Goal: Obtain resource: Download file/media

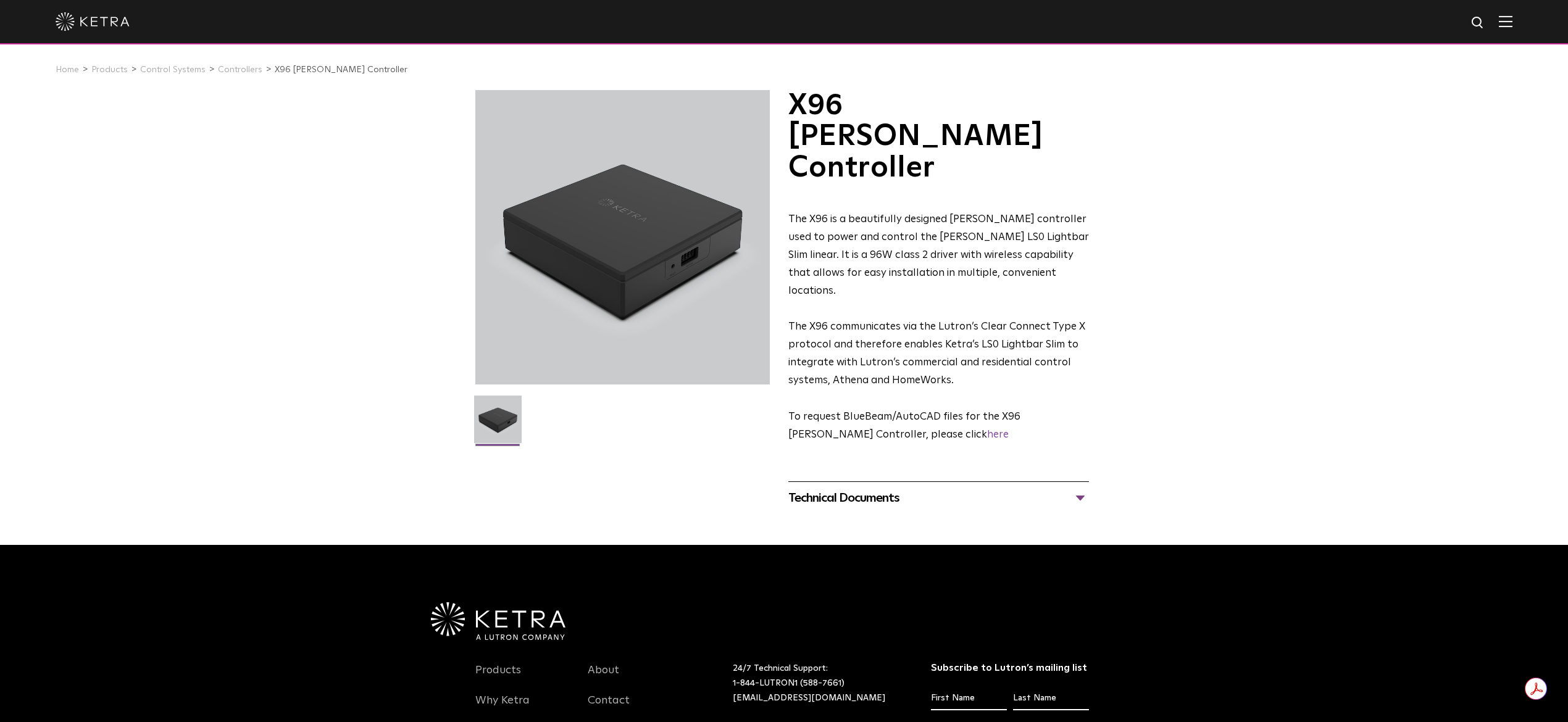
click at [1083, 488] on div "Technical Documents" at bounding box center [939, 498] width 301 height 20
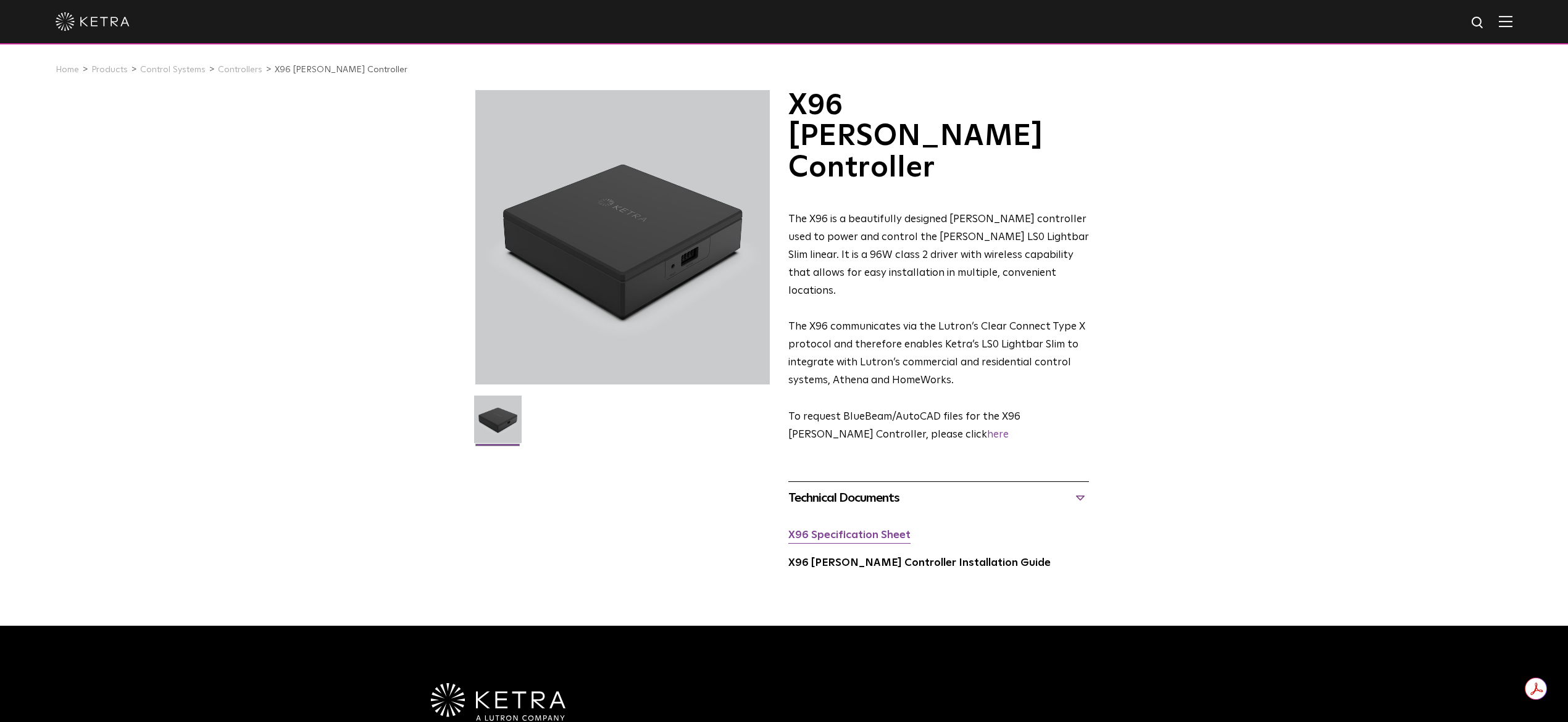
click at [880, 531] on link "X96 Specification Sheet" at bounding box center [849, 535] width 122 height 11
click at [100, 73] on link "Products" at bounding box center [109, 69] width 36 height 9
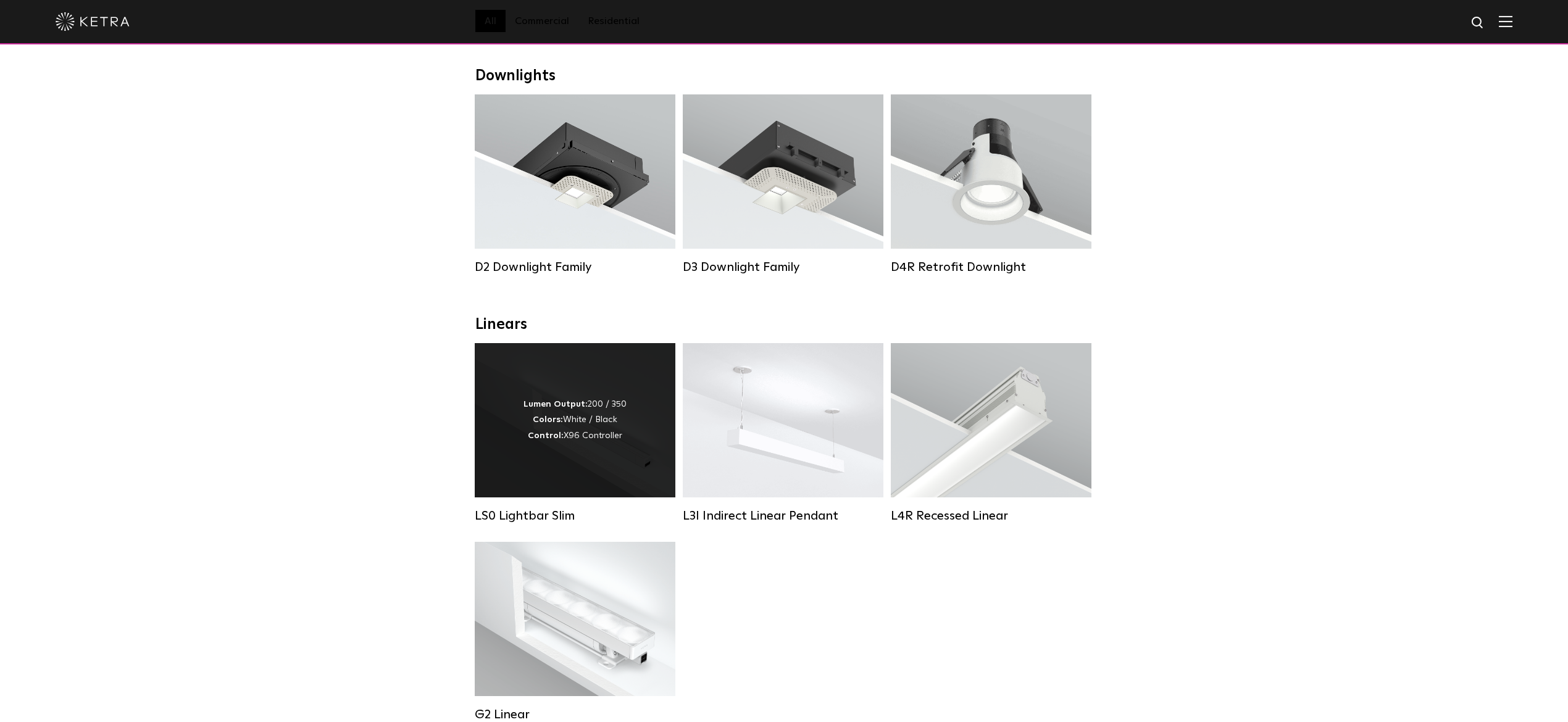
scroll to position [164, 0]
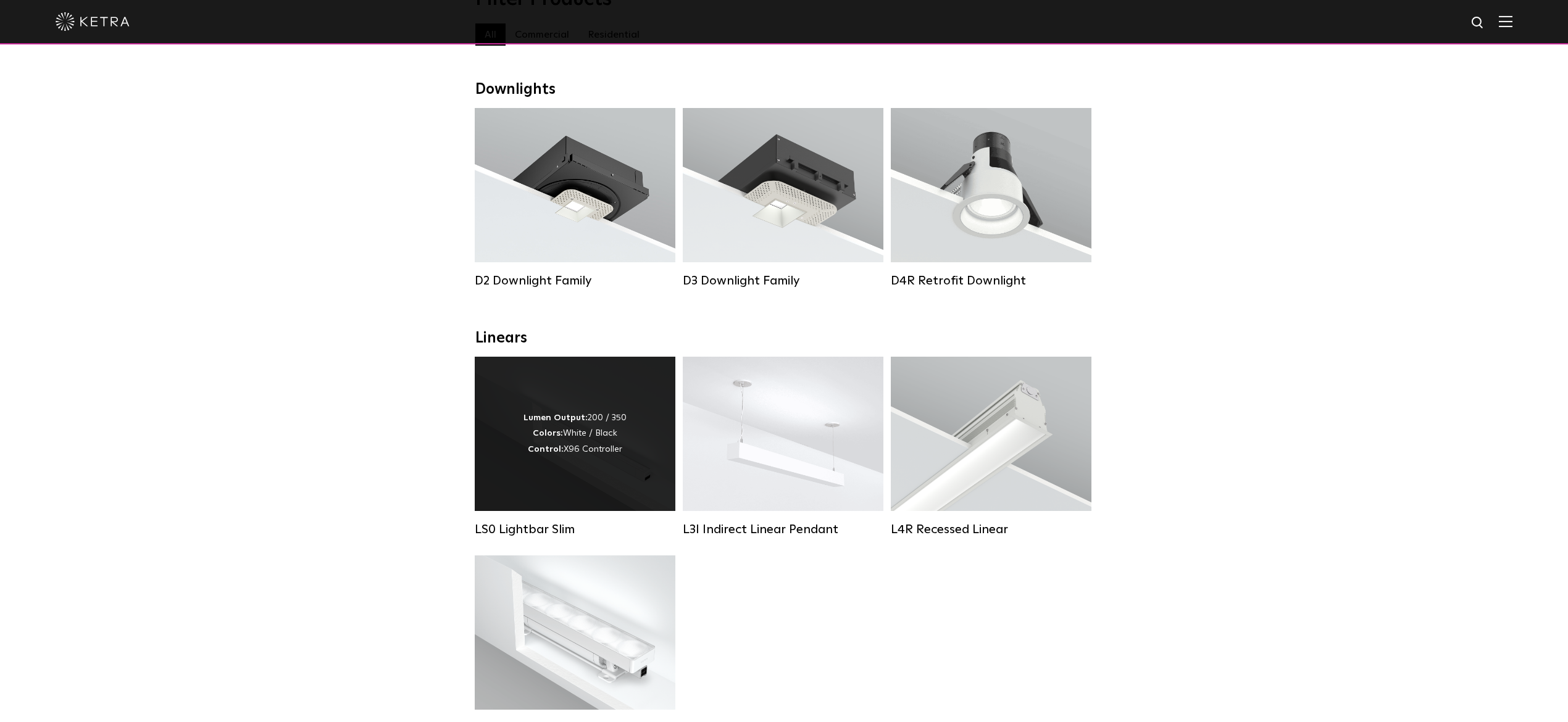
click at [574, 433] on div "Lumen Output: 200 / 350 Colors: White / Black Control: X96 Controller" at bounding box center [575, 434] width 103 height 47
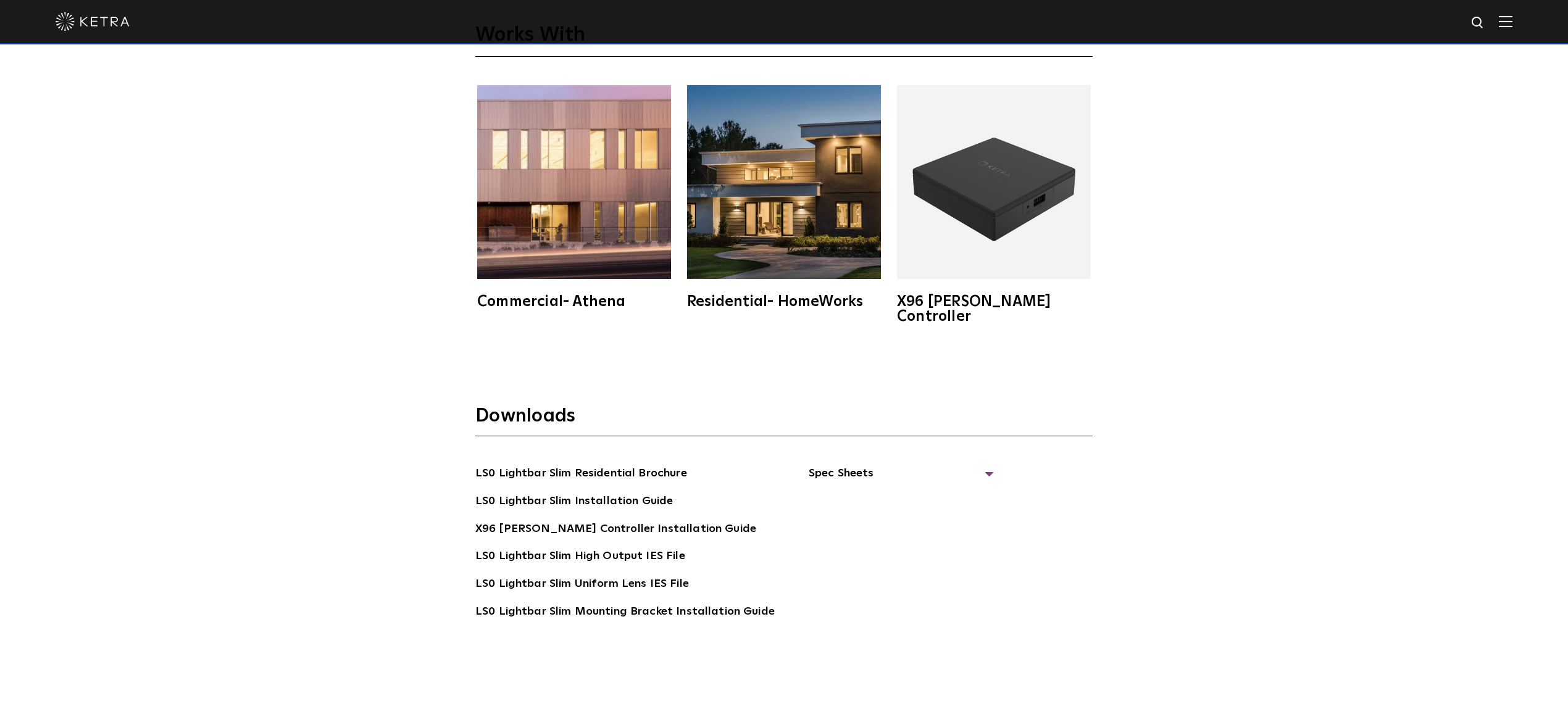
scroll to position [2715, 0]
click at [979, 463] on span "Spec Sheets" at bounding box center [902, 477] width 186 height 27
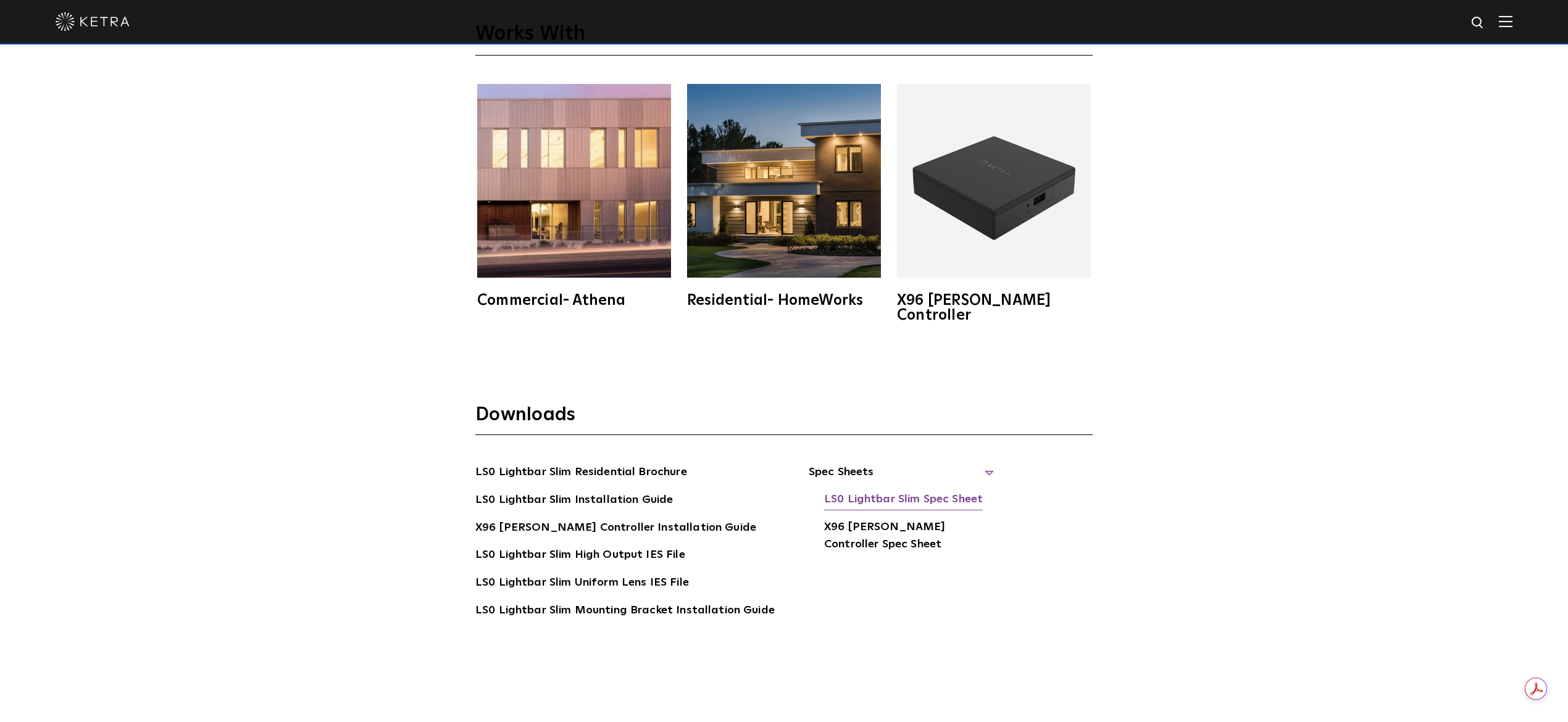
click at [911, 490] on link "LS0 Lightbar Slim Spec Sheet" at bounding box center [903, 500] width 158 height 20
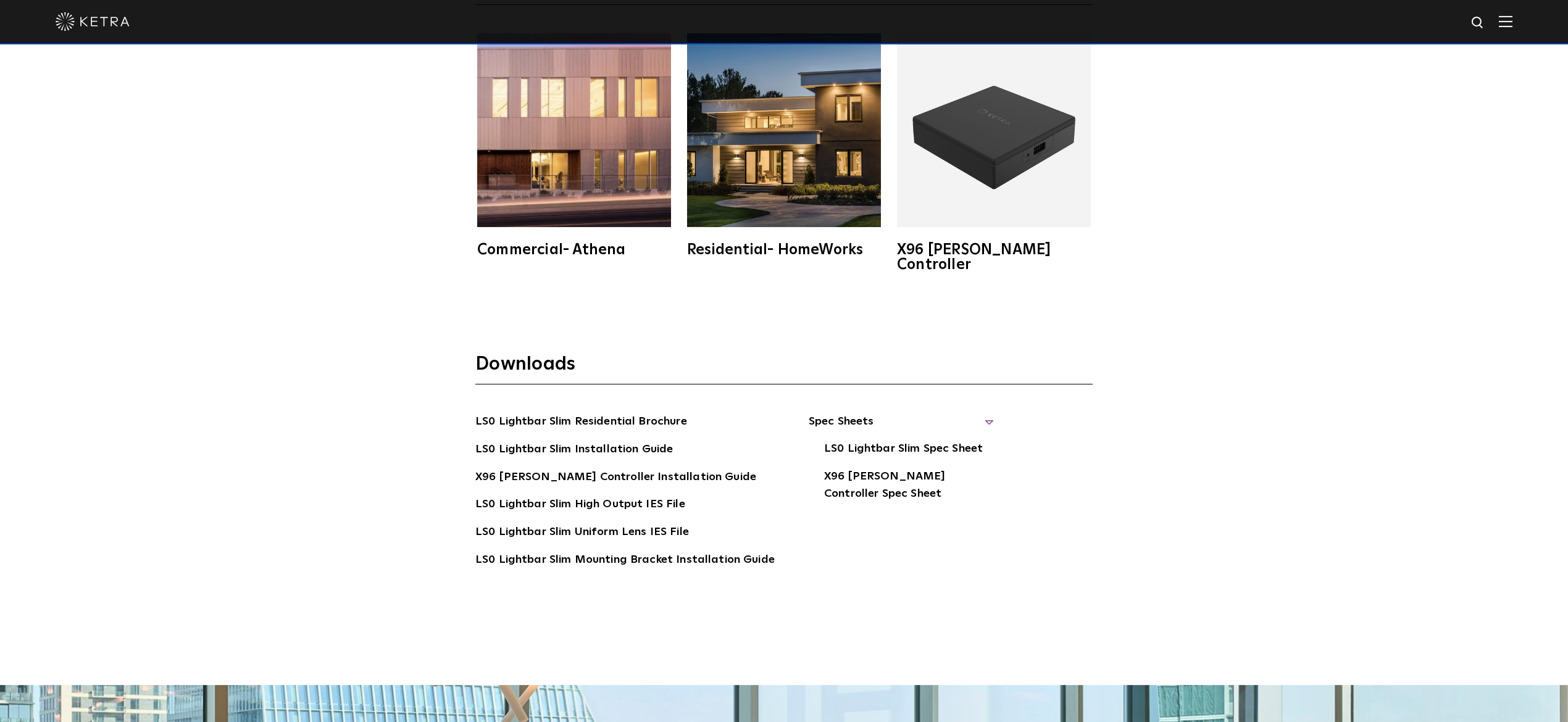
scroll to position [2797, 0]
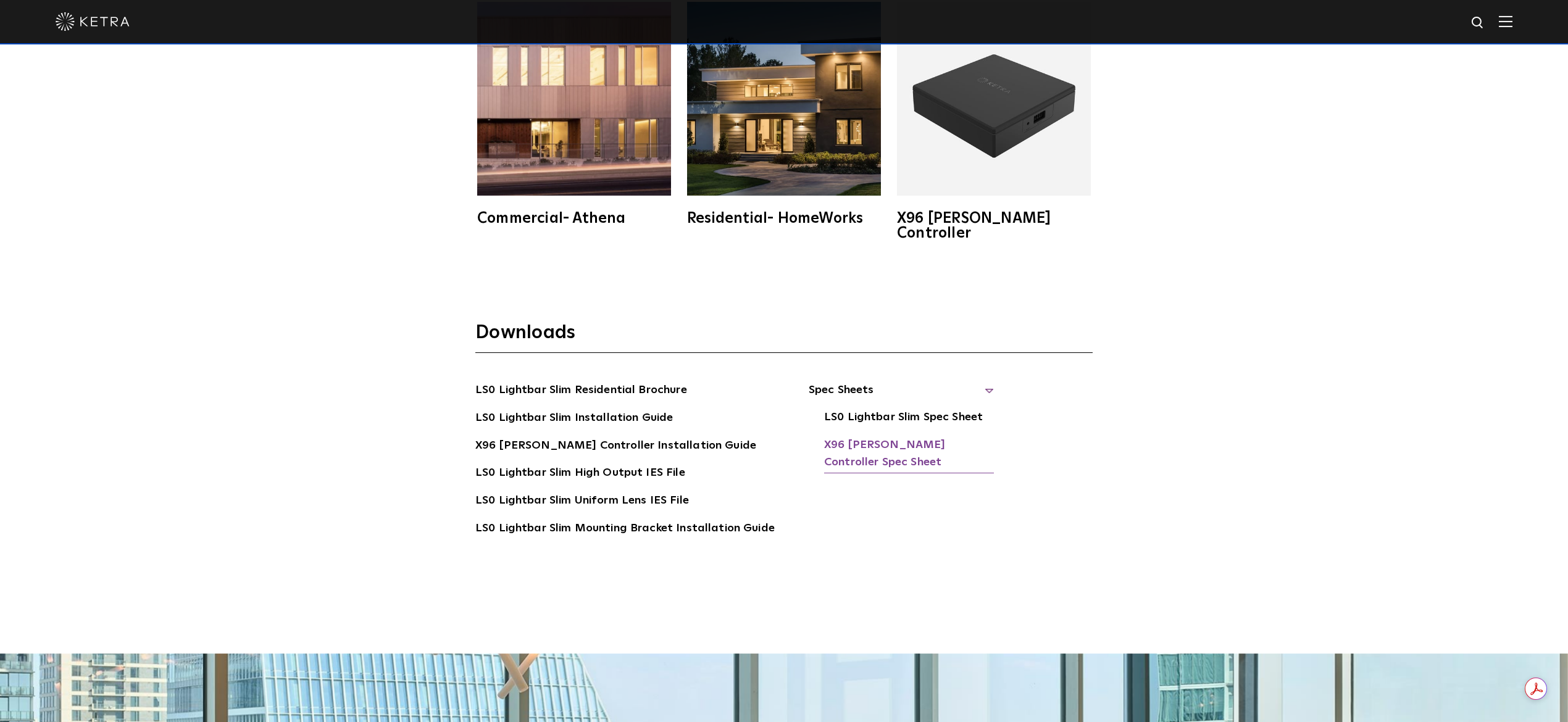
click at [862, 437] on link "X96 Ketra Controller Spec Sheet" at bounding box center [909, 455] width 170 height 38
